Goal: Use online tool/utility: Utilize a website feature to perform a specific function

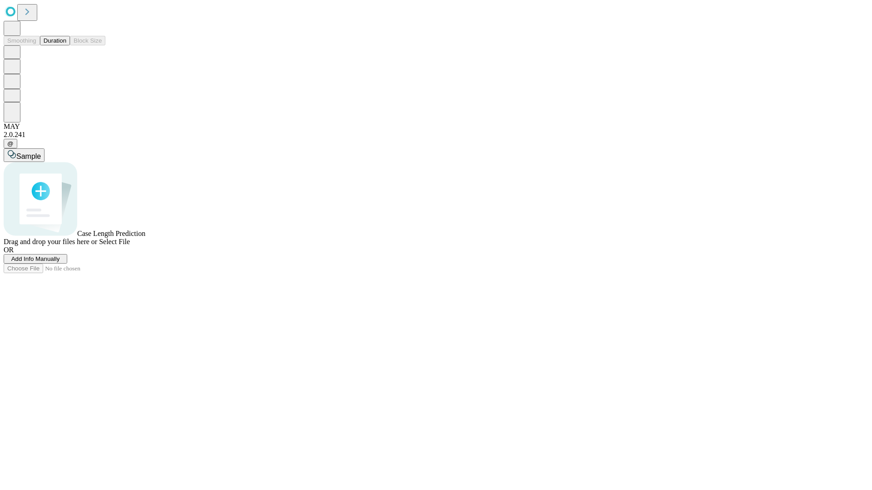
click at [66, 45] on button "Duration" at bounding box center [55, 41] width 30 height 10
click at [60, 263] on span "Add Info Manually" at bounding box center [35, 259] width 49 height 7
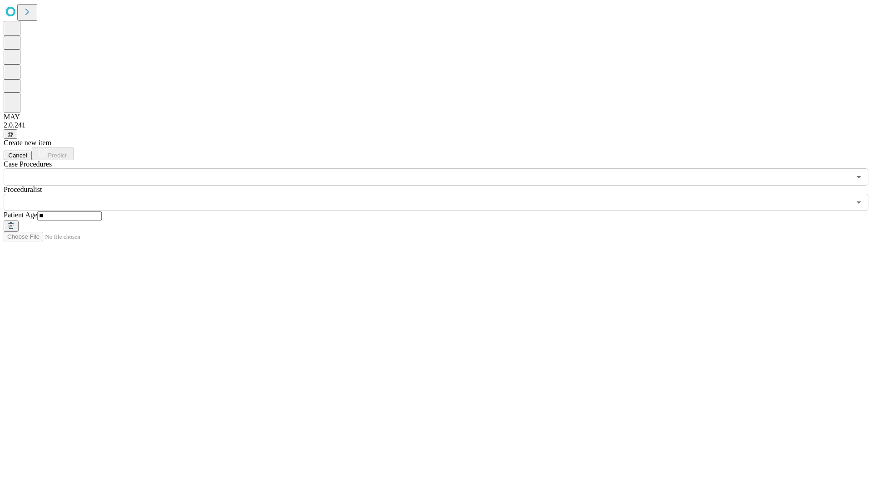
type input "**"
click at [442, 194] on input "text" at bounding box center [427, 202] width 847 height 17
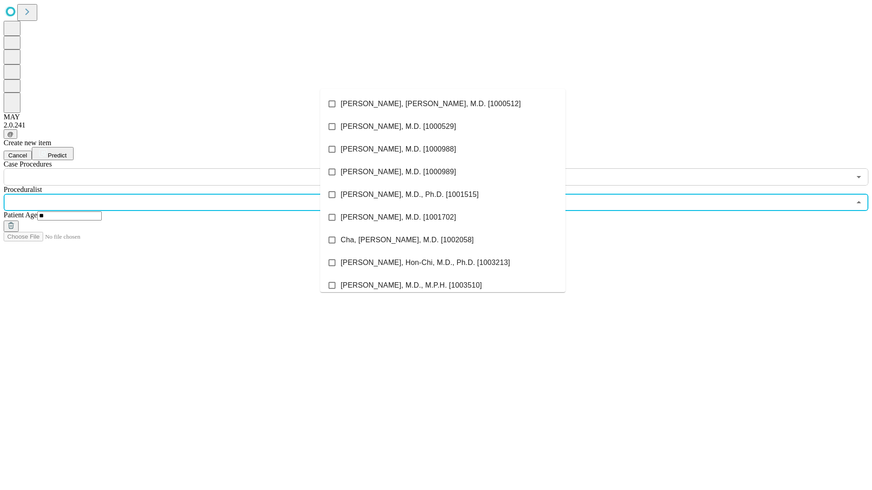
click at [443, 104] on li "[PERSON_NAME], [PERSON_NAME], M.D. [1000512]" at bounding box center [442, 104] width 245 height 23
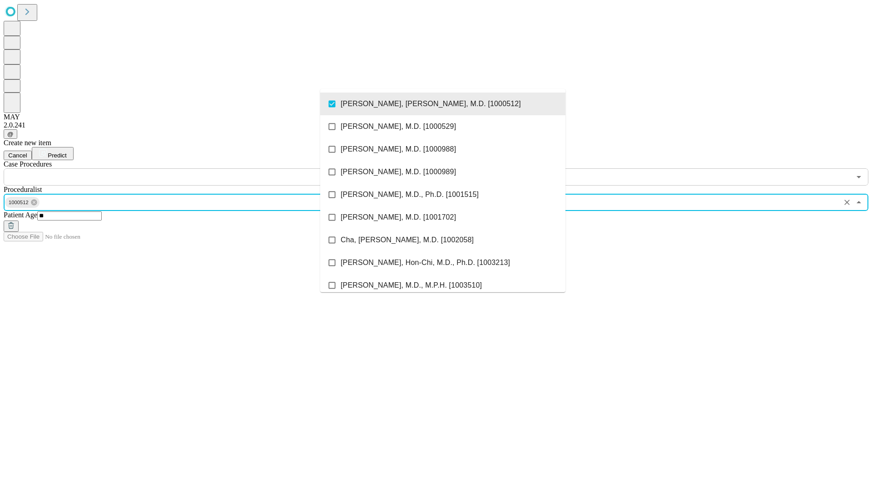
click at [191, 168] on input "text" at bounding box center [427, 176] width 847 height 17
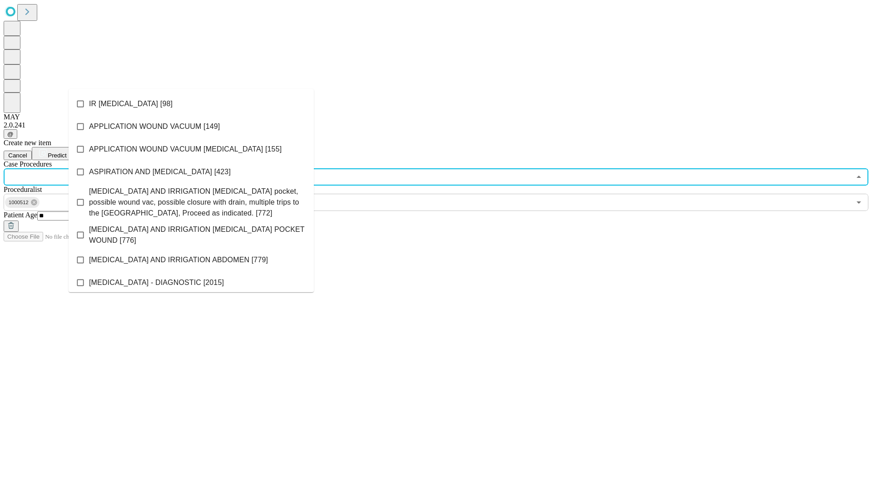
click at [191, 104] on li "IR [MEDICAL_DATA] [98]" at bounding box center [191, 104] width 245 height 23
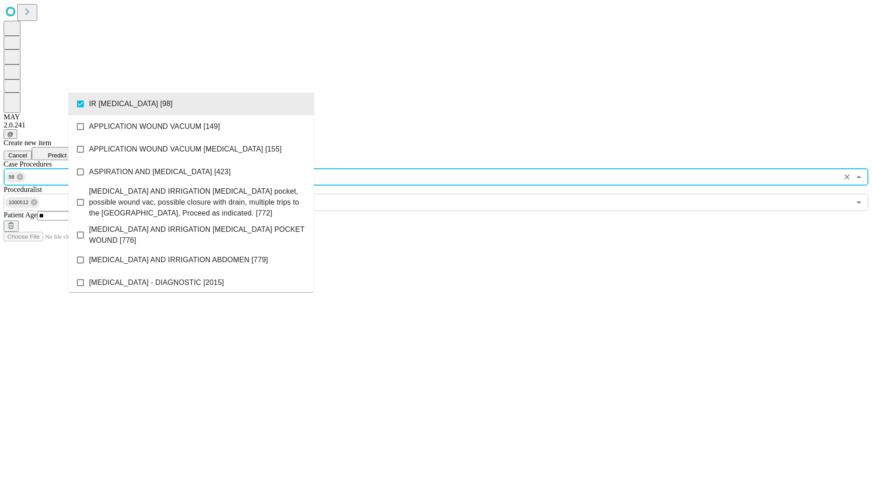
click at [66, 152] on span "Predict" at bounding box center [57, 155] width 19 height 7
